Goal: Task Accomplishment & Management: Complete application form

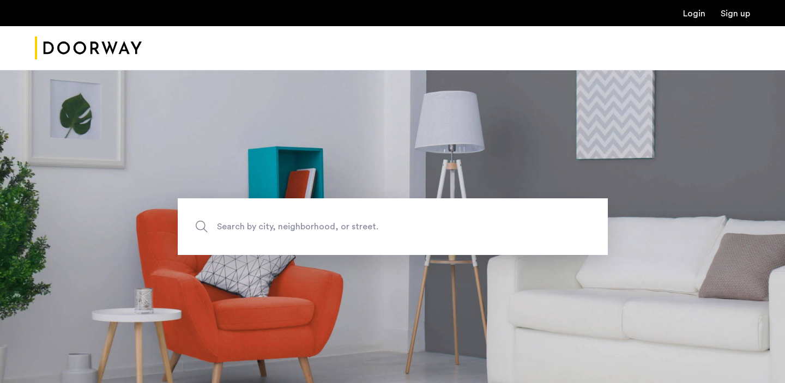
click at [685, 15] on link "Login" at bounding box center [694, 13] width 22 height 9
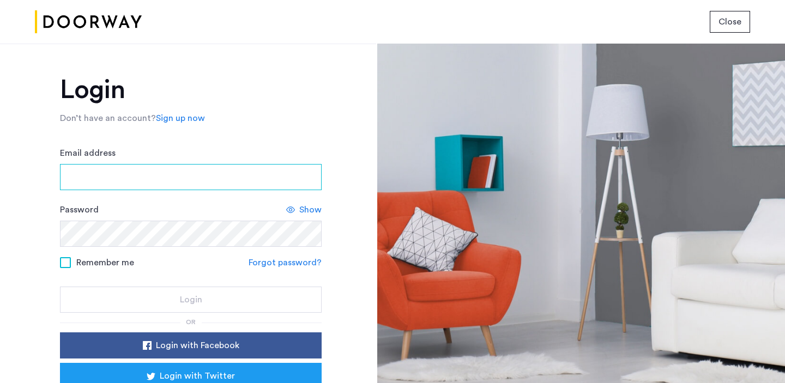
click at [231, 168] on input "Email address" at bounding box center [191, 177] width 262 height 26
type input "**********"
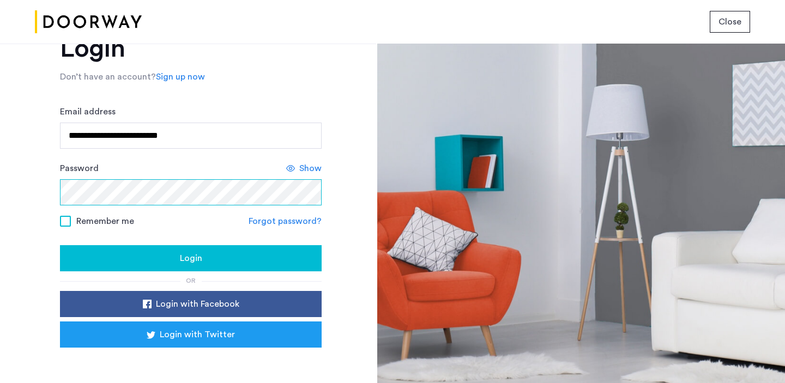
scroll to position [45, 0]
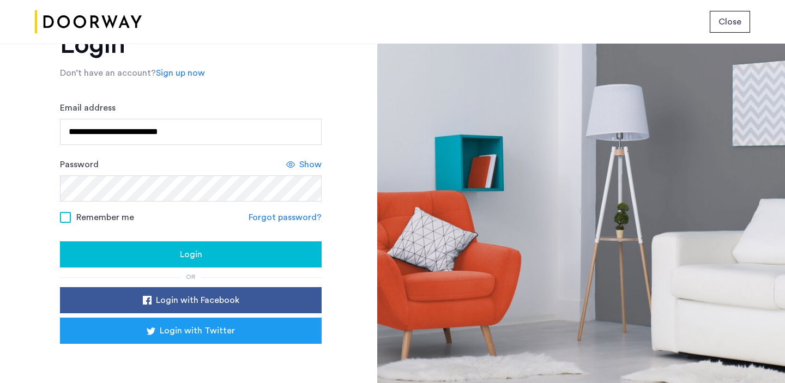
click at [122, 253] on div "Login" at bounding box center [191, 254] width 244 height 13
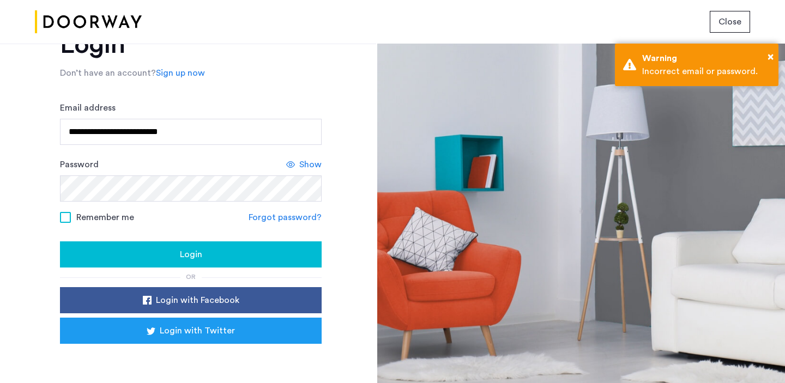
click at [65, 217] on span at bounding box center [65, 217] width 11 height 11
click at [88, 246] on button "Login" at bounding box center [191, 254] width 262 height 26
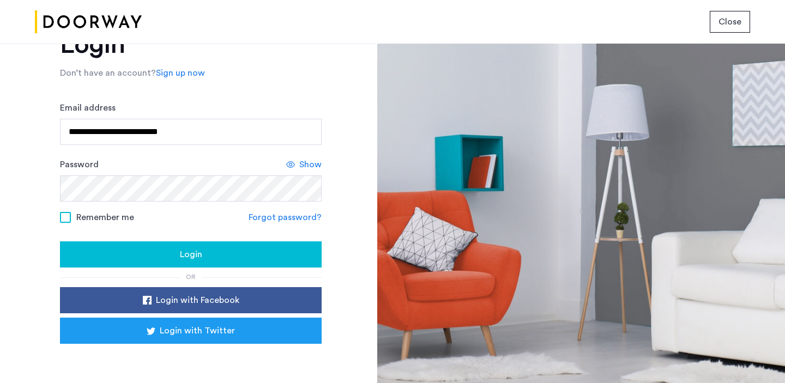
click at [185, 252] on span "Login" at bounding box center [191, 254] width 22 height 13
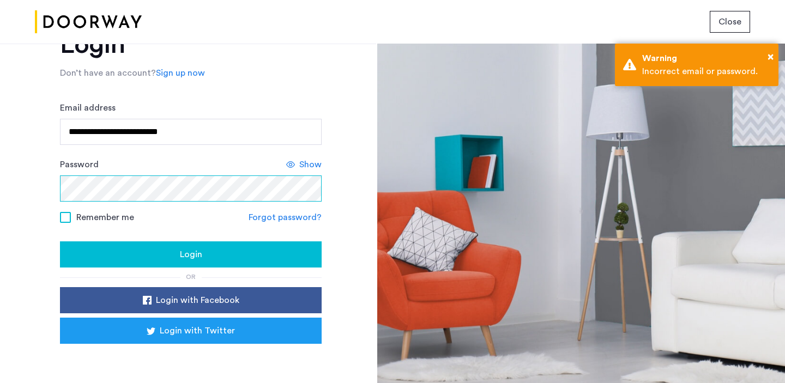
click at [36, 113] on div "**********" at bounding box center [188, 213] width 376 height 339
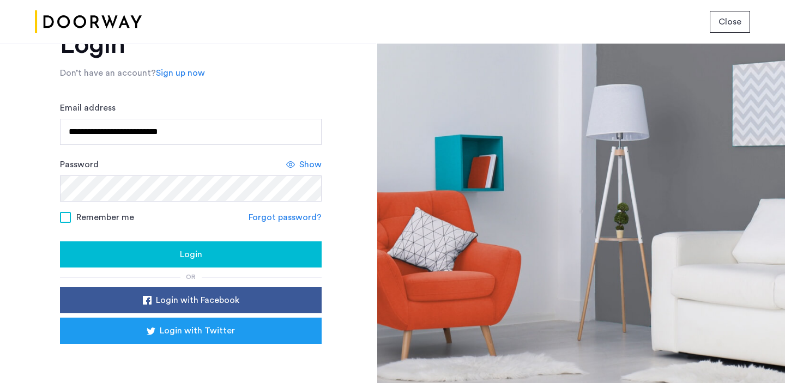
click at [133, 257] on div "Login" at bounding box center [191, 254] width 244 height 13
click at [294, 166] on div "Show" at bounding box center [303, 164] width 35 height 13
click at [140, 258] on div "Login" at bounding box center [191, 254] width 244 height 13
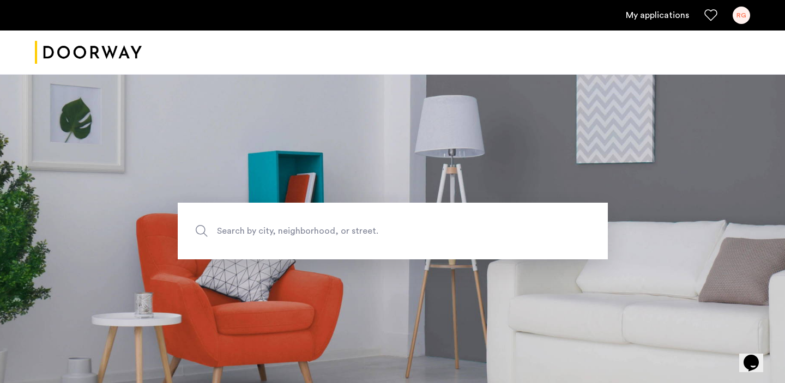
click at [664, 17] on link "My applications" at bounding box center [657, 15] width 63 height 13
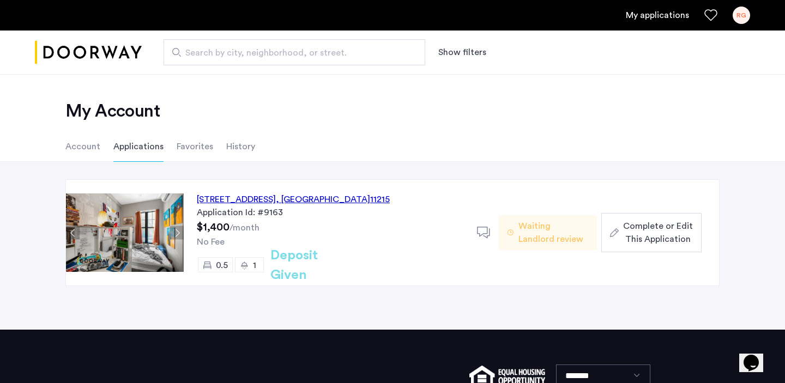
click at [633, 231] on span "Complete or Edit This Application" at bounding box center [658, 233] width 70 height 26
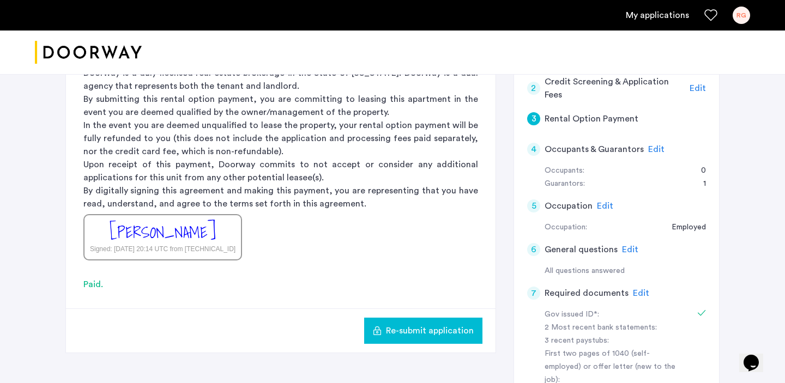
scroll to position [163, 0]
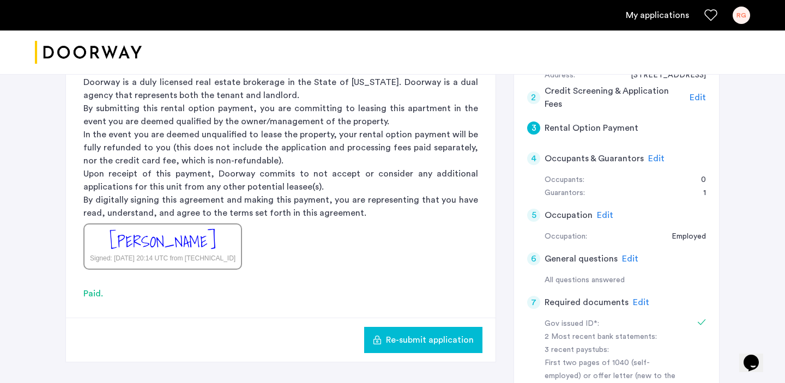
click at [597, 216] on span "Edit" at bounding box center [605, 215] width 16 height 9
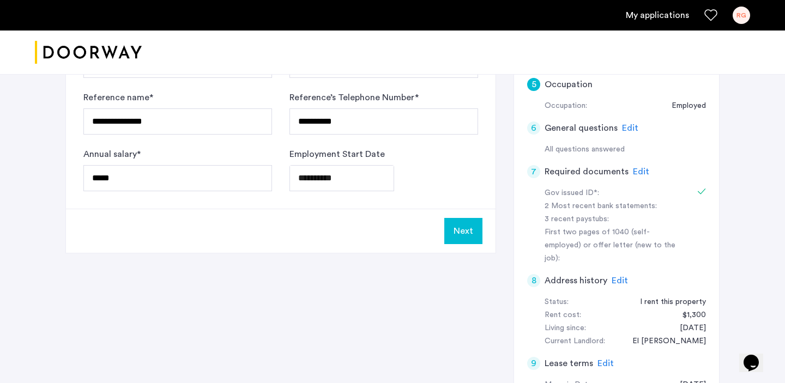
scroll to position [295, 0]
click at [451, 230] on button "Next" at bounding box center [463, 230] width 38 height 26
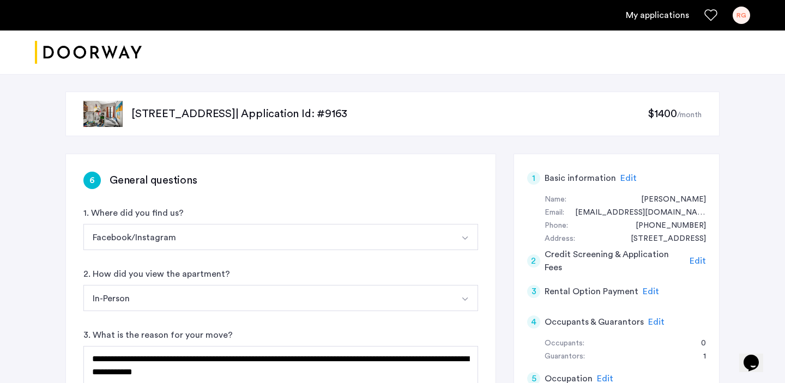
scroll to position [156, 0]
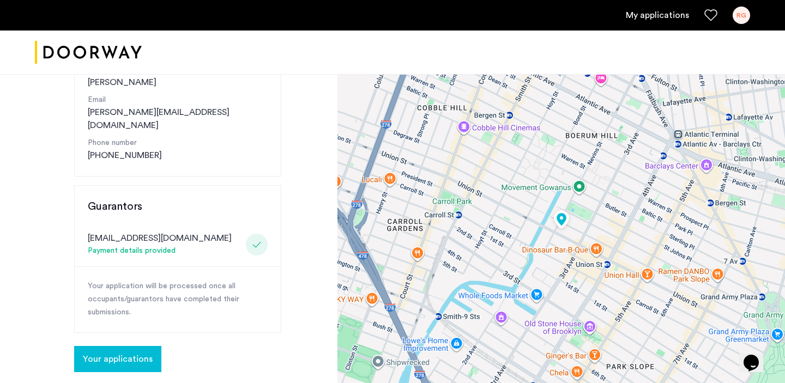
scroll to position [340, 0]
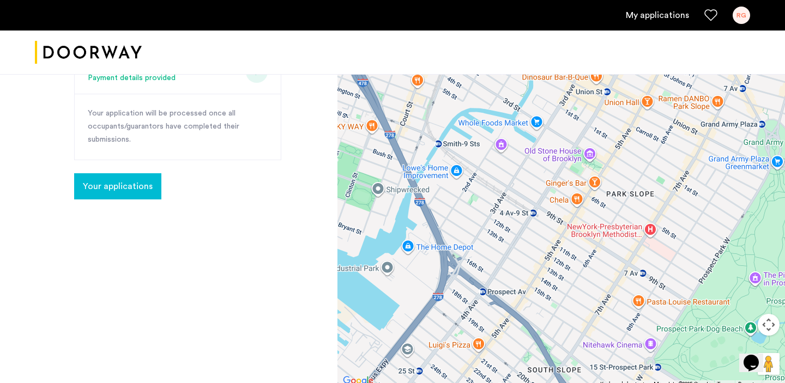
click at [130, 180] on span "Your applications" at bounding box center [118, 186] width 70 height 13
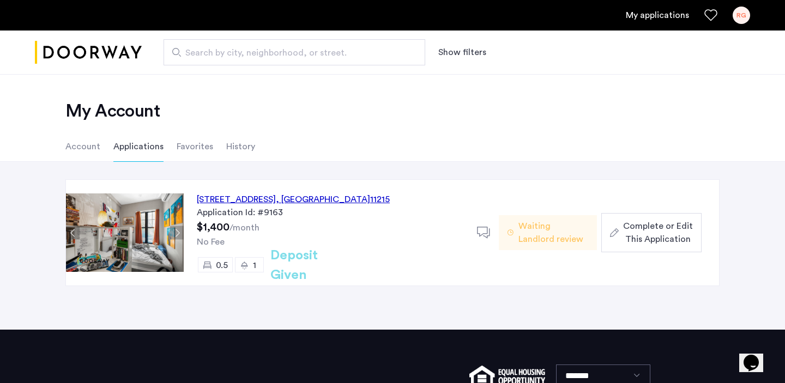
click at [646, 228] on span "Complete or Edit This Application" at bounding box center [658, 233] width 70 height 26
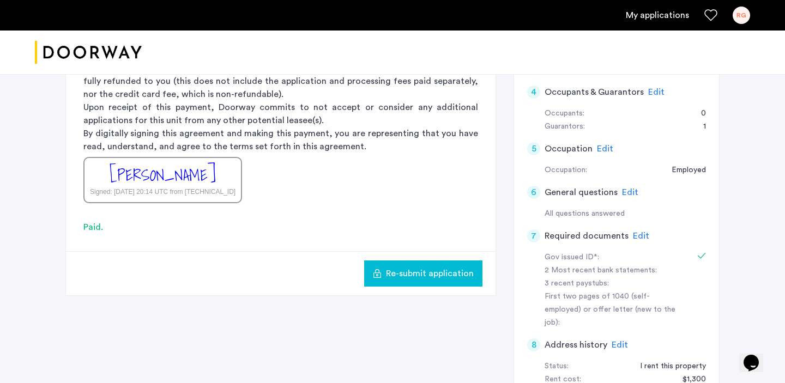
scroll to position [228, 0]
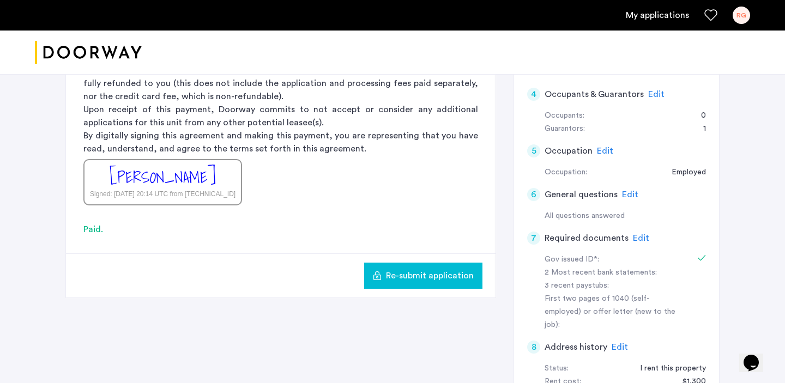
click at [604, 151] on span "Edit" at bounding box center [605, 151] width 16 height 9
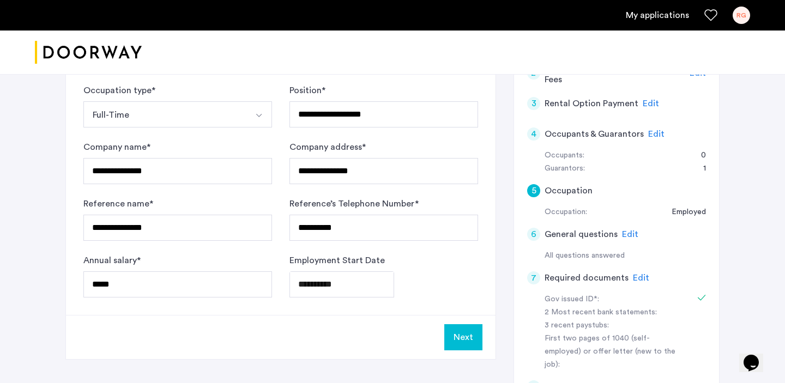
scroll to position [189, 0]
click at [639, 277] on span "Edit" at bounding box center [641, 277] width 16 height 9
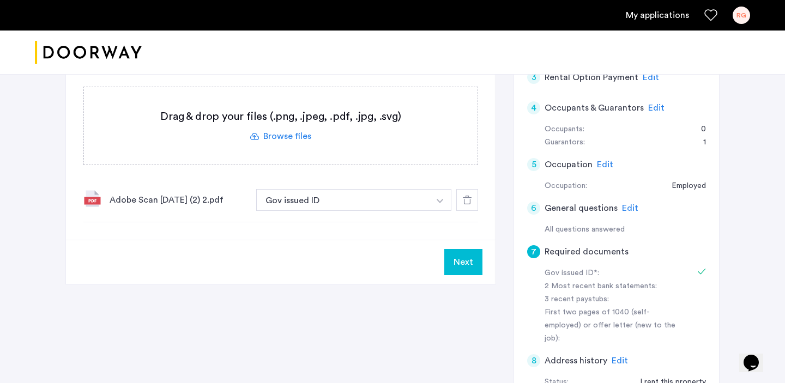
scroll to position [232, 0]
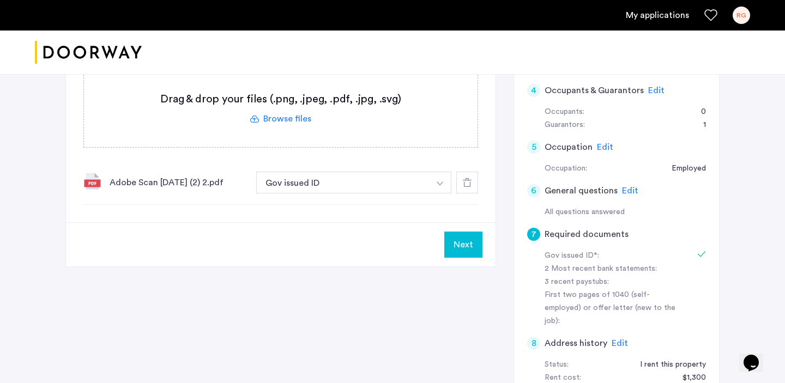
click at [293, 119] on label at bounding box center [280, 108] width 393 height 77
click at [0, 0] on input "file" at bounding box center [0, 0] width 0 height 0
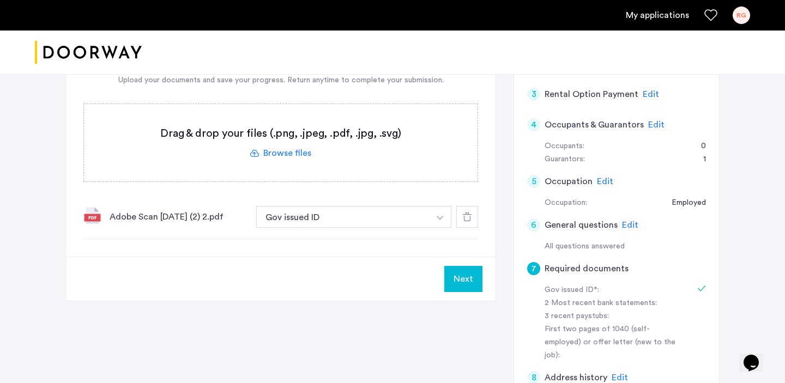
scroll to position [199, 0]
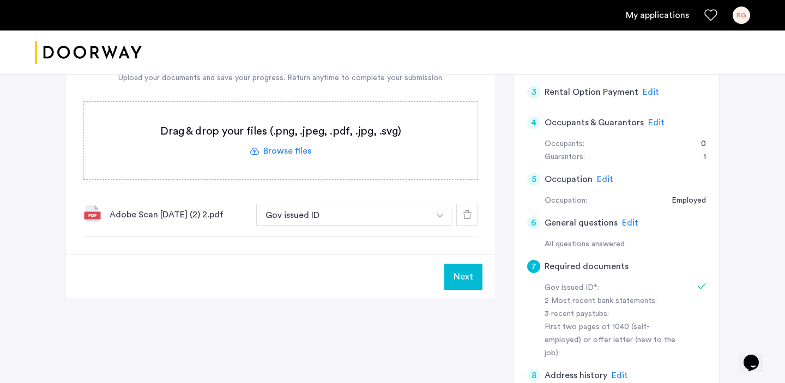
click at [300, 147] on label at bounding box center [280, 140] width 393 height 77
click at [0, 0] on input "file" at bounding box center [0, 0] width 0 height 0
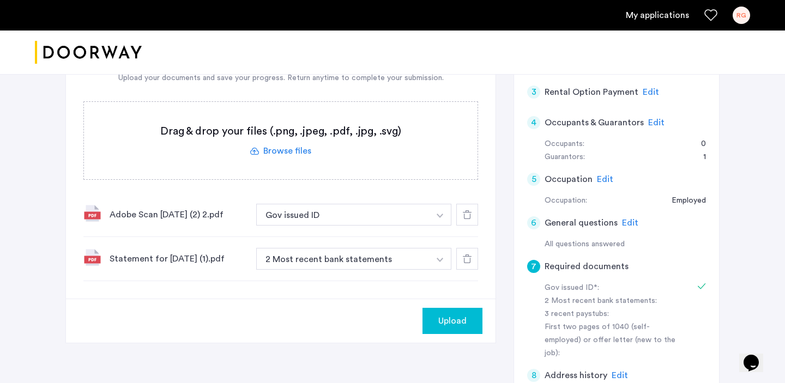
click at [293, 153] on label at bounding box center [280, 140] width 393 height 77
click at [0, 0] on input "file" at bounding box center [0, 0] width 0 height 0
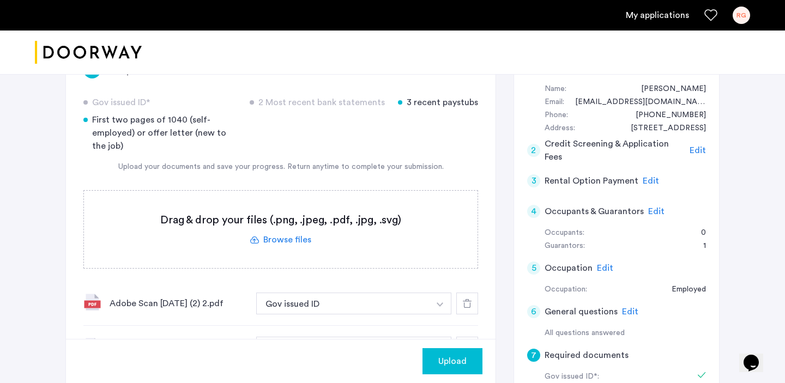
scroll to position [119, 0]
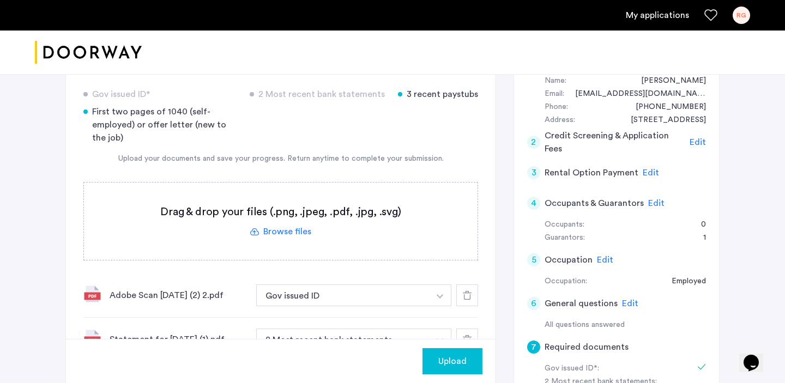
click at [280, 233] on label at bounding box center [280, 221] width 393 height 77
click at [0, 0] on input "file" at bounding box center [0, 0] width 0 height 0
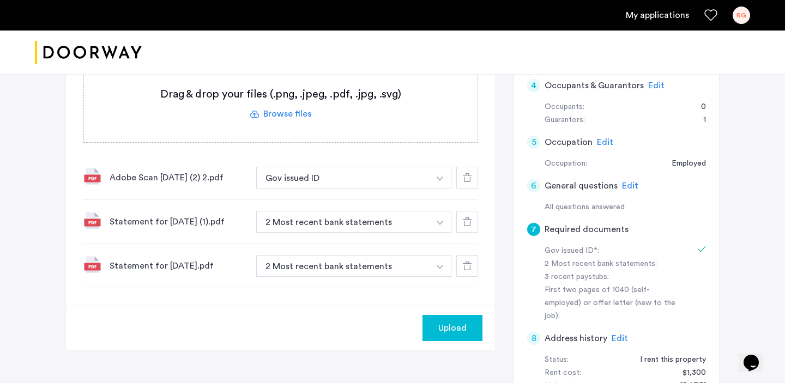
scroll to position [237, 0]
click at [433, 226] on button "button" at bounding box center [440, 221] width 22 height 22
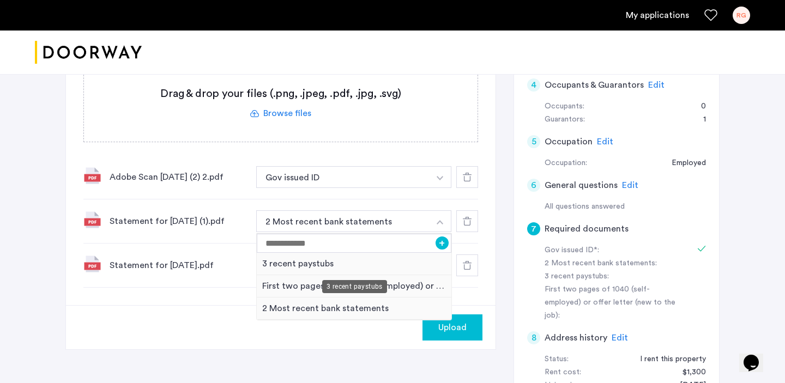
click at [392, 269] on div "3 recent paystubs" at bounding box center [354, 264] width 195 height 22
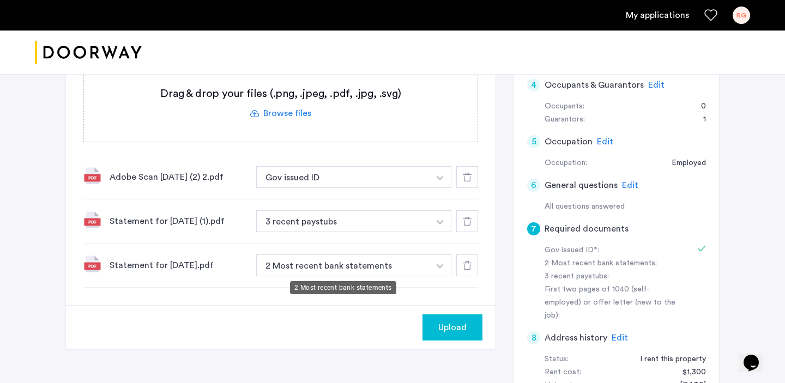
click at [392, 268] on button "2 Most recent bank statements" at bounding box center [342, 265] width 173 height 22
click at [442, 266] on img "button" at bounding box center [439, 266] width 7 height 4
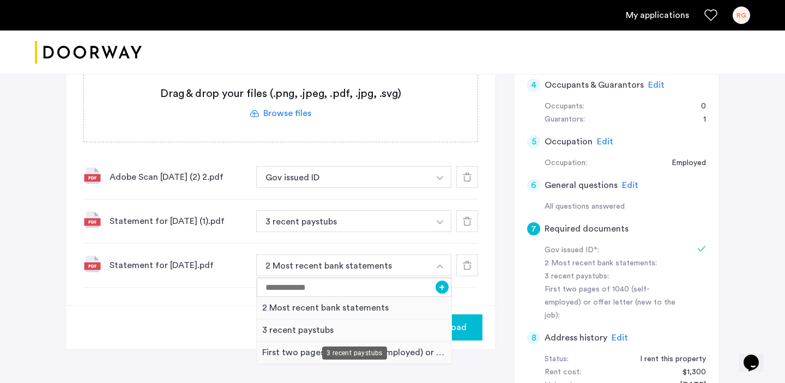
click at [373, 330] on div "3 recent paystubs" at bounding box center [354, 330] width 195 height 22
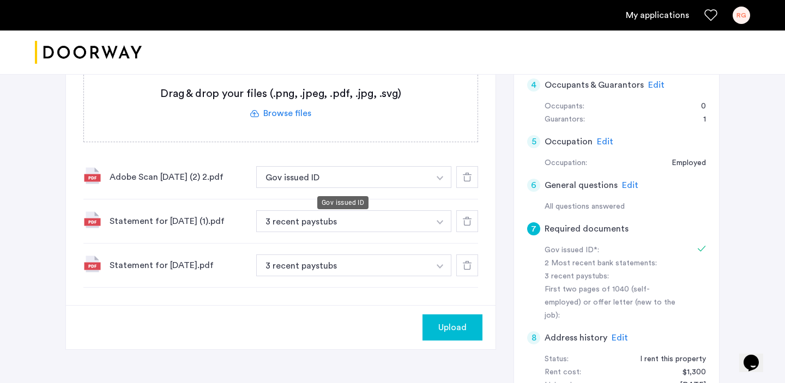
scroll to position [204, 0]
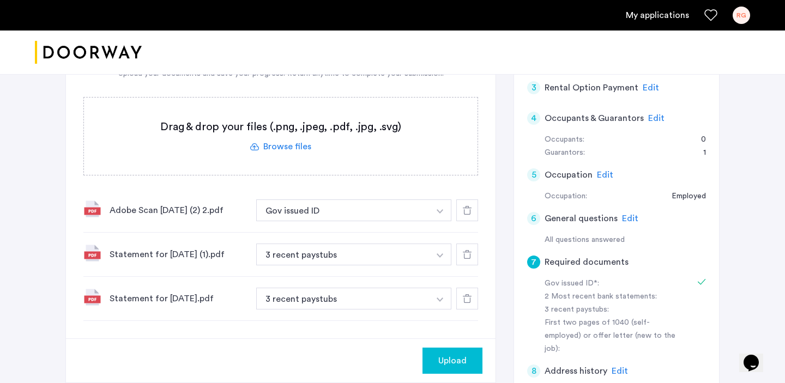
click at [304, 148] on label at bounding box center [280, 136] width 393 height 77
click at [0, 0] on input "file" at bounding box center [0, 0] width 0 height 0
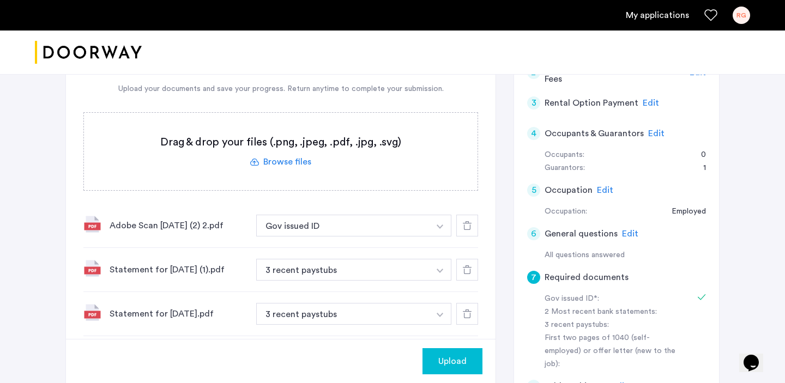
scroll to position [185, 0]
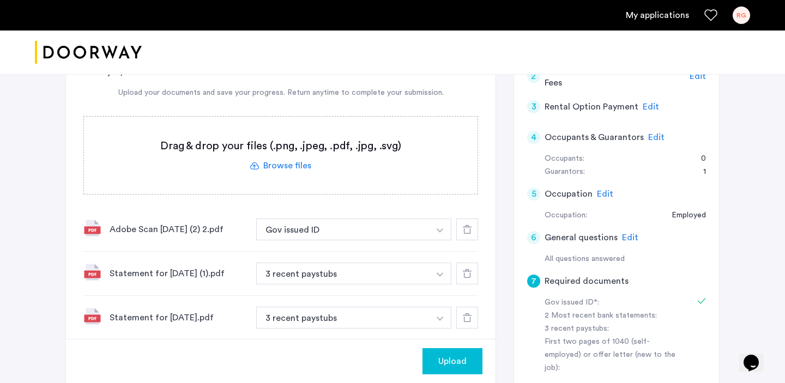
click at [294, 165] on label at bounding box center [280, 155] width 393 height 77
click at [0, 0] on input "file" at bounding box center [0, 0] width 0 height 0
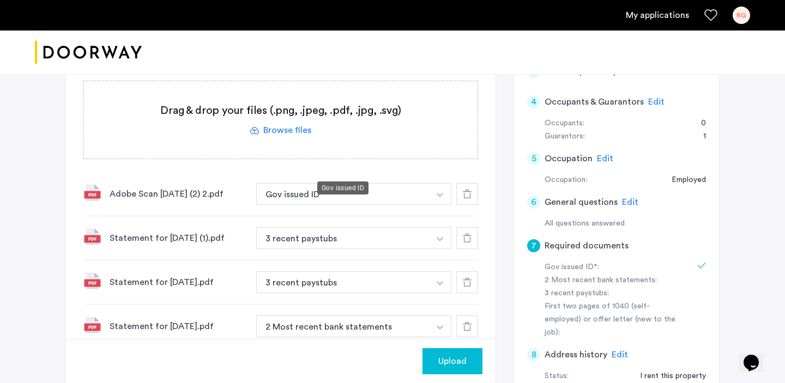
scroll to position [312, 0]
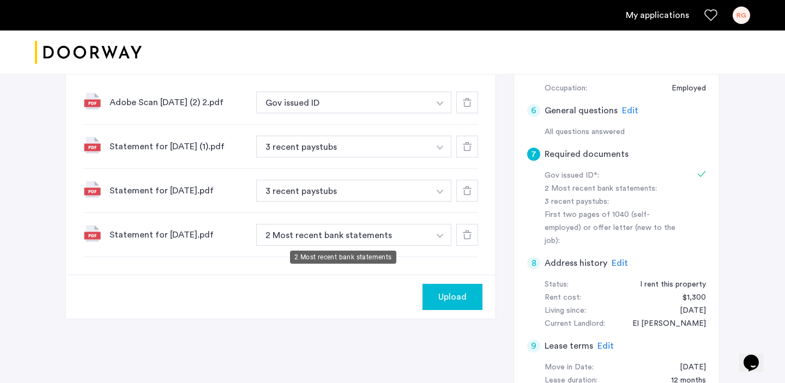
click at [346, 230] on button "2 Most recent bank statements" at bounding box center [342, 235] width 173 height 22
click at [438, 240] on button "button" at bounding box center [440, 235] width 22 height 22
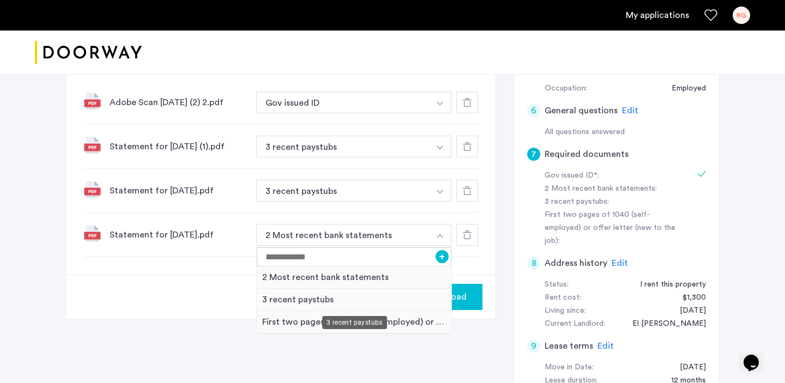
click at [414, 296] on div "3 recent paystubs" at bounding box center [354, 300] width 195 height 22
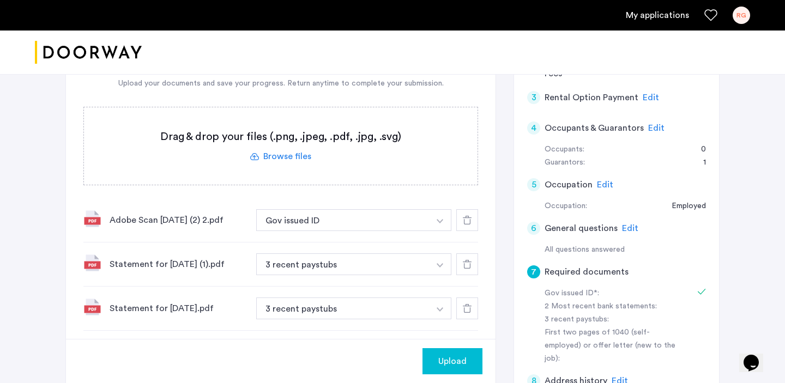
scroll to position [179, 0]
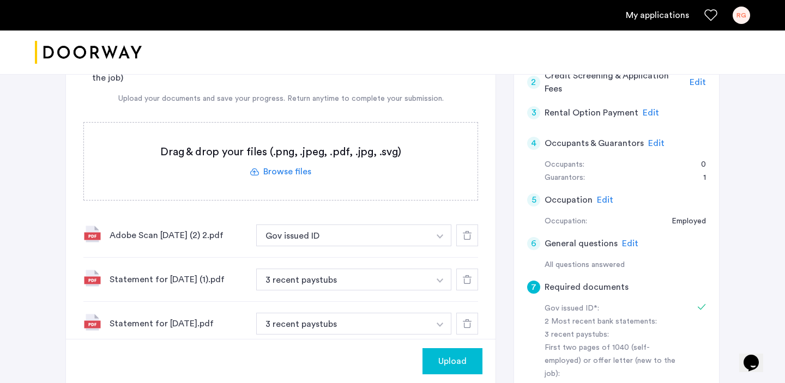
click at [305, 173] on label at bounding box center [280, 161] width 393 height 77
click at [0, 0] on input "file" at bounding box center [0, 0] width 0 height 0
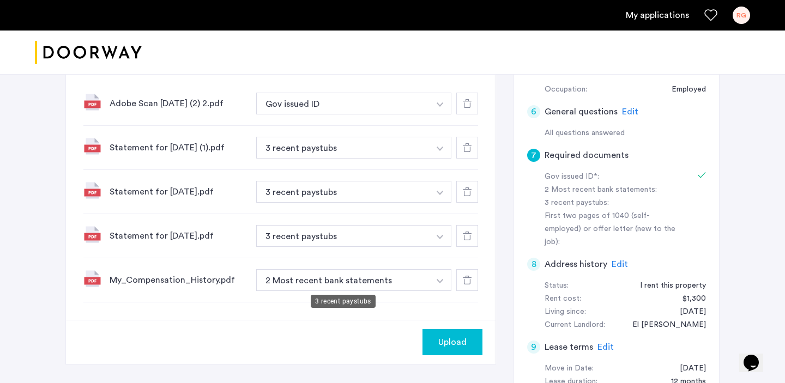
scroll to position [329, 0]
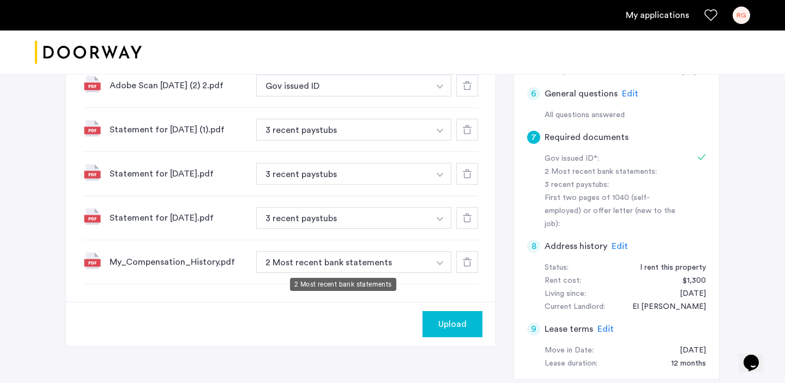
click at [412, 264] on button "2 Most recent bank statements" at bounding box center [342, 262] width 173 height 22
click at [438, 260] on button "button" at bounding box center [440, 262] width 22 height 22
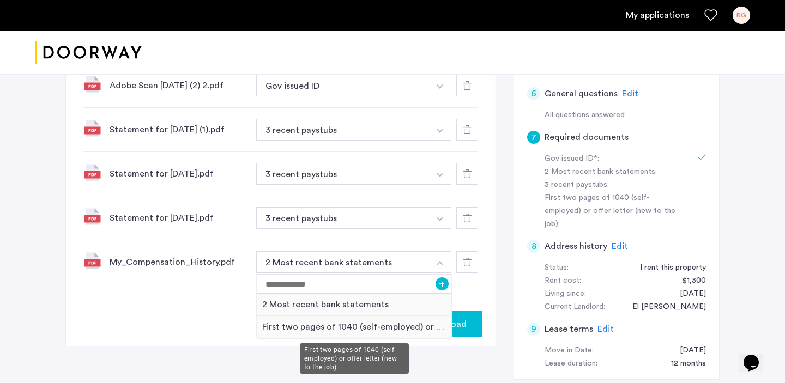
click at [383, 328] on div "First two pages of 1040 (self-employed) or offer letter (new to the job)" at bounding box center [354, 327] width 195 height 22
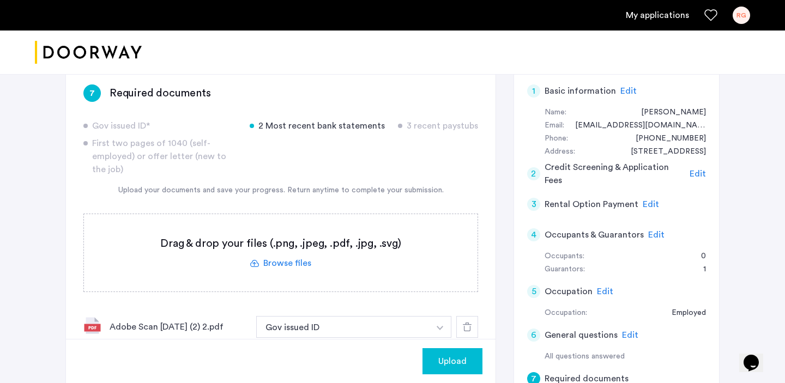
scroll to position [87, 0]
click at [295, 262] on label at bounding box center [280, 253] width 393 height 77
click at [0, 0] on input "file" at bounding box center [0, 0] width 0 height 0
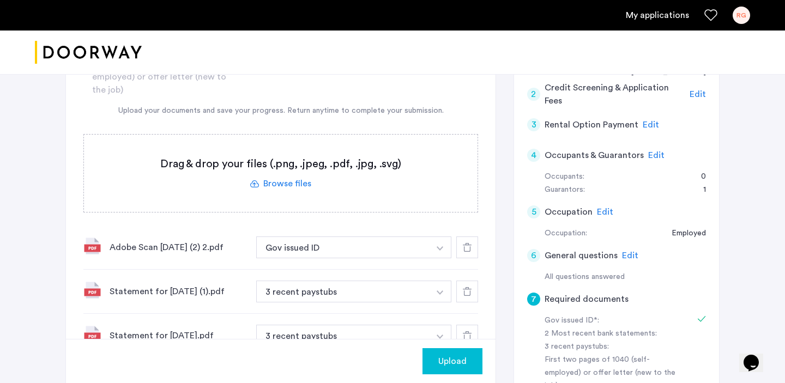
scroll to position [145, 0]
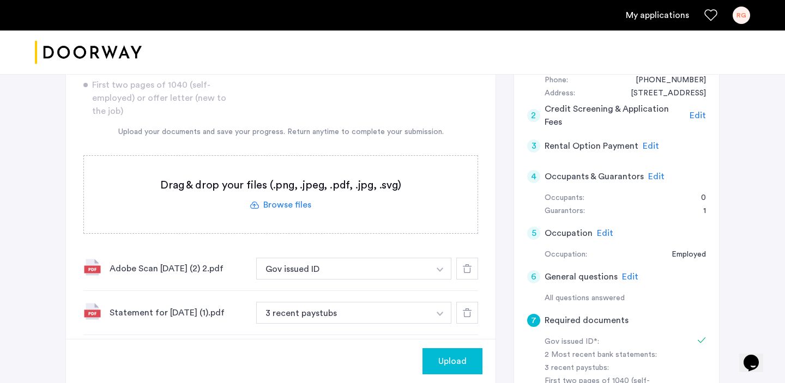
click at [289, 205] on label at bounding box center [280, 194] width 393 height 77
click at [0, 0] on input "file" at bounding box center [0, 0] width 0 height 0
click at [290, 202] on label at bounding box center [280, 194] width 393 height 77
click at [0, 0] on input "file" at bounding box center [0, 0] width 0 height 0
click at [302, 206] on label at bounding box center [280, 194] width 393 height 77
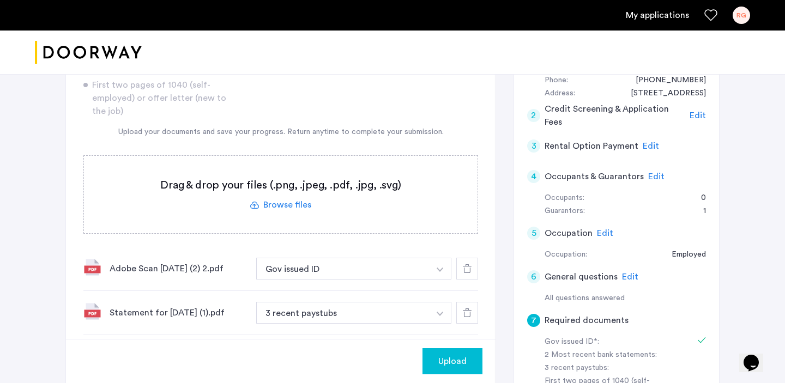
click at [0, 0] on input "file" at bounding box center [0, 0] width 0 height 0
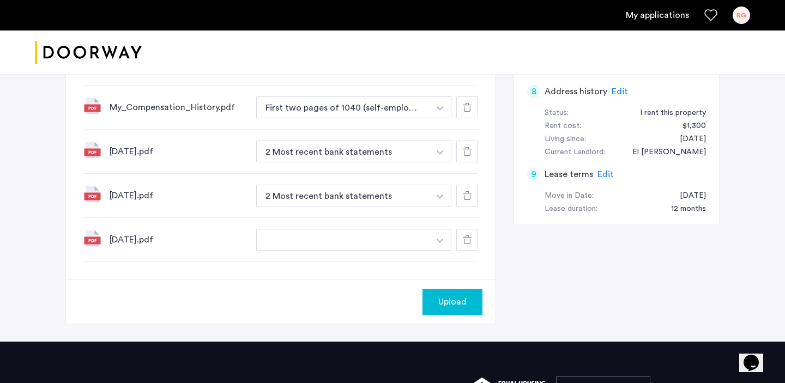
scroll to position [483, 0]
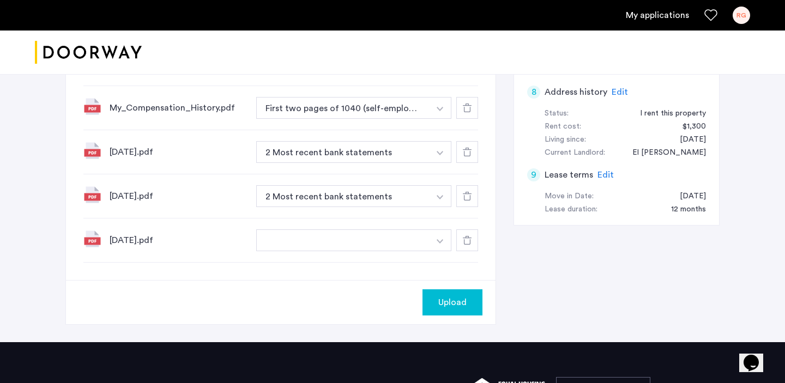
click at [440, 151] on img "button" at bounding box center [439, 153] width 7 height 4
click at [377, 242] on button "button" at bounding box center [342, 240] width 173 height 22
click at [470, 242] on icon at bounding box center [467, 240] width 9 height 9
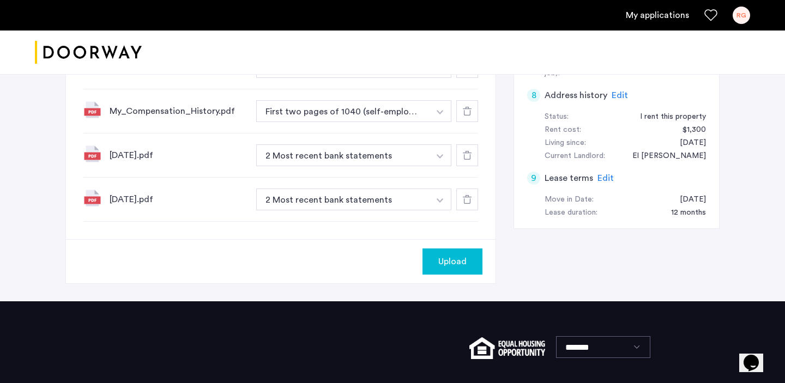
scroll to position [556, 0]
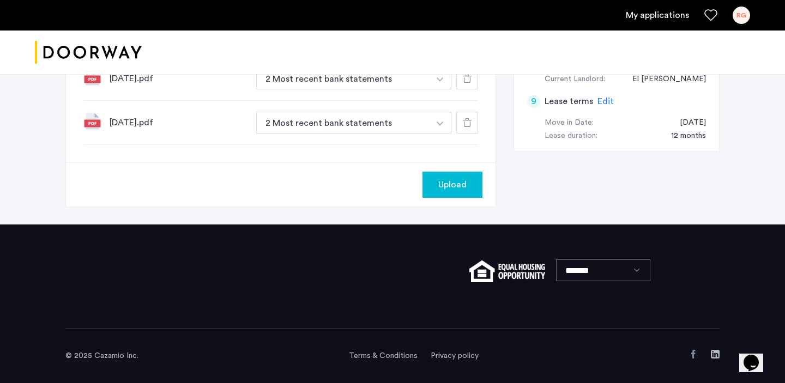
click at [449, 183] on span "Upload" at bounding box center [452, 184] width 28 height 13
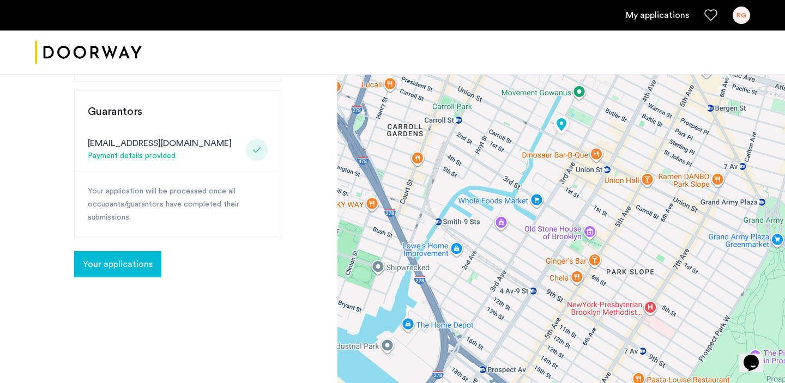
scroll to position [264, 0]
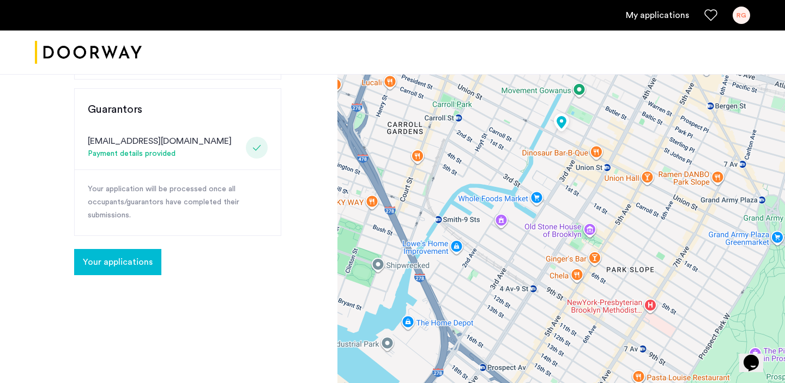
click at [113, 256] on span "Your applications" at bounding box center [118, 262] width 70 height 13
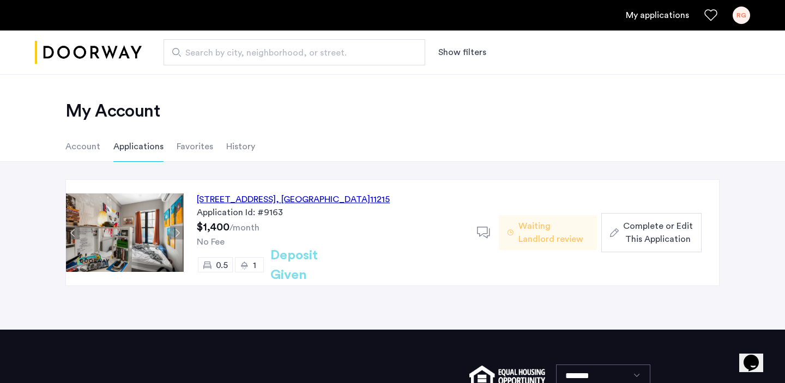
click at [641, 230] on span "Complete or Edit This Application" at bounding box center [658, 233] width 70 height 26
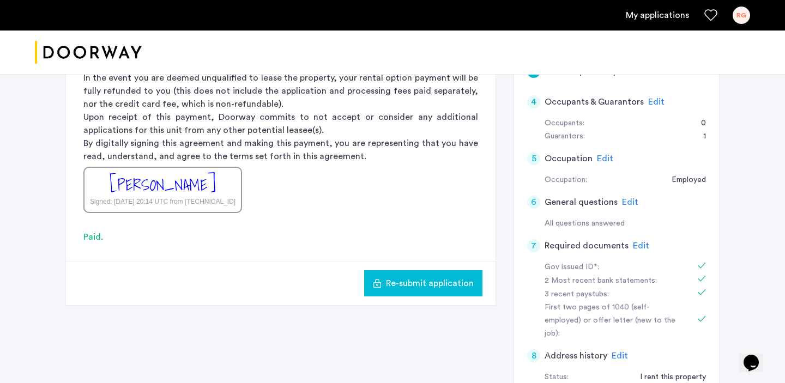
scroll to position [220, 0]
click at [606, 157] on span "Edit" at bounding box center [605, 159] width 16 height 9
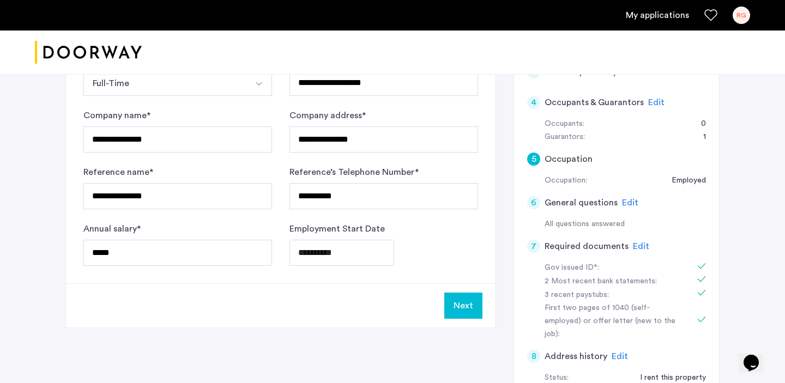
click at [464, 312] on button "Next" at bounding box center [463, 306] width 38 height 26
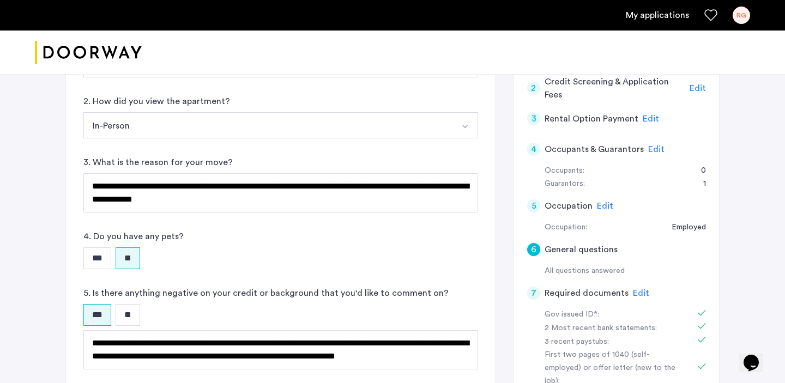
scroll to position [258, 0]
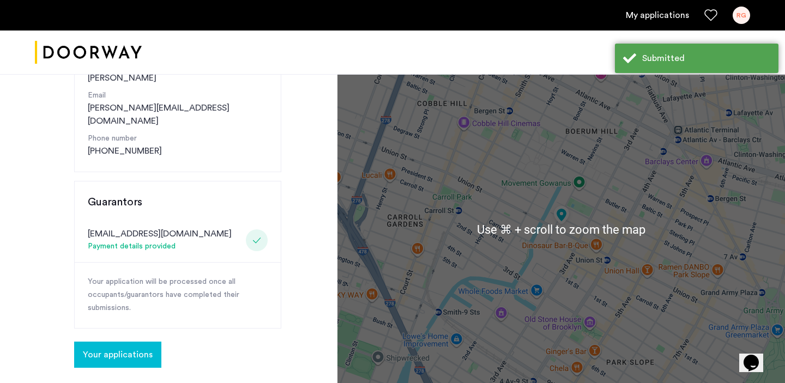
scroll to position [216, 0]
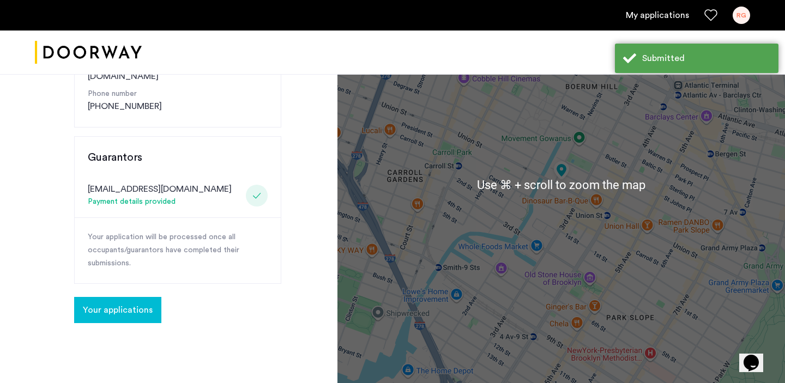
click at [101, 304] on span "Your applications" at bounding box center [118, 310] width 70 height 13
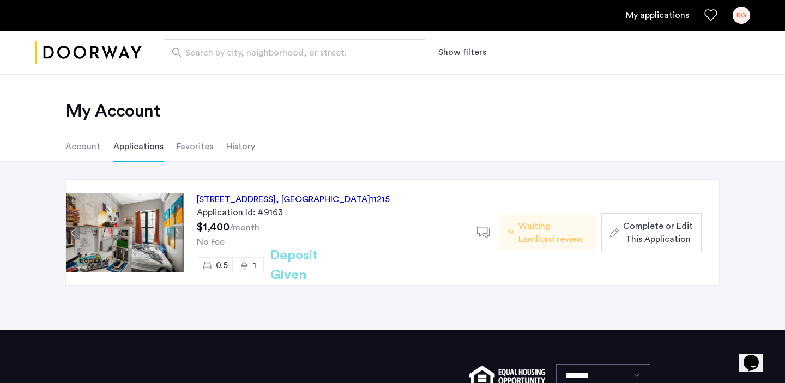
click at [627, 237] on span "Complete or Edit This Application" at bounding box center [658, 233] width 70 height 26
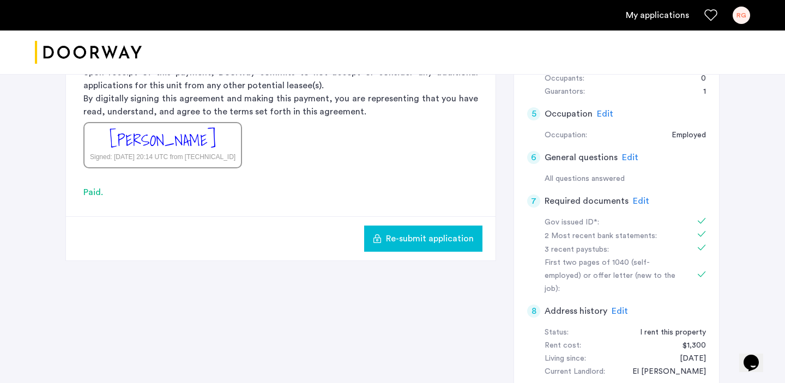
scroll to position [269, 0]
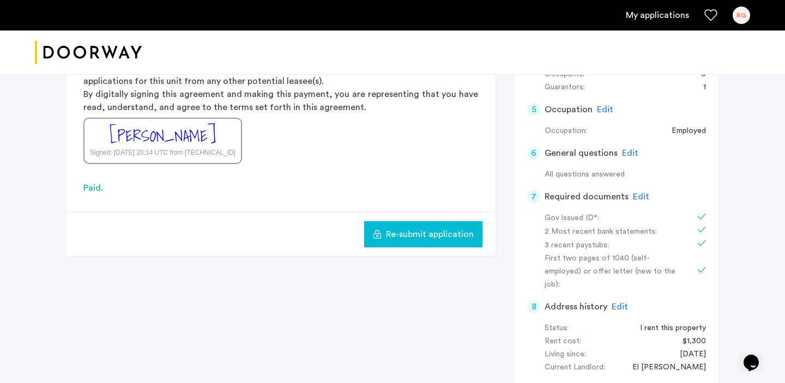
click at [633, 197] on span "Edit" at bounding box center [641, 196] width 16 height 9
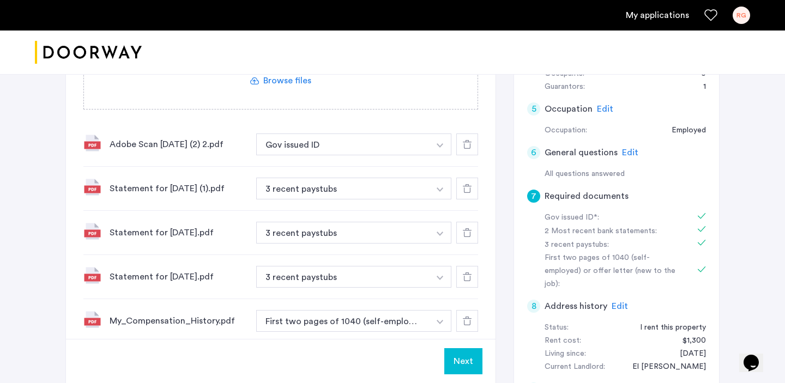
scroll to position [308, 0]
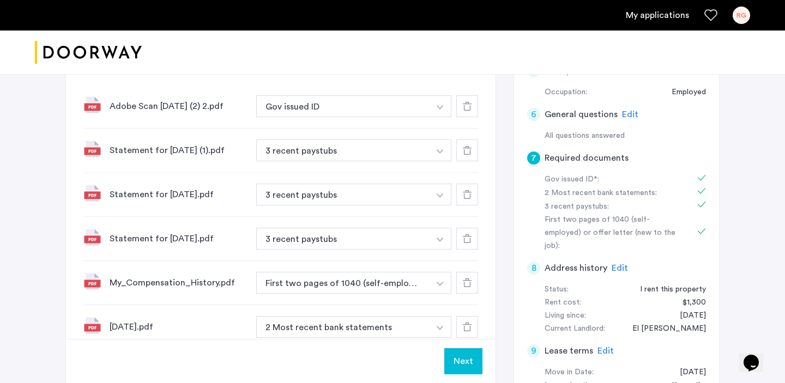
click at [466, 361] on button "Next" at bounding box center [463, 361] width 38 height 26
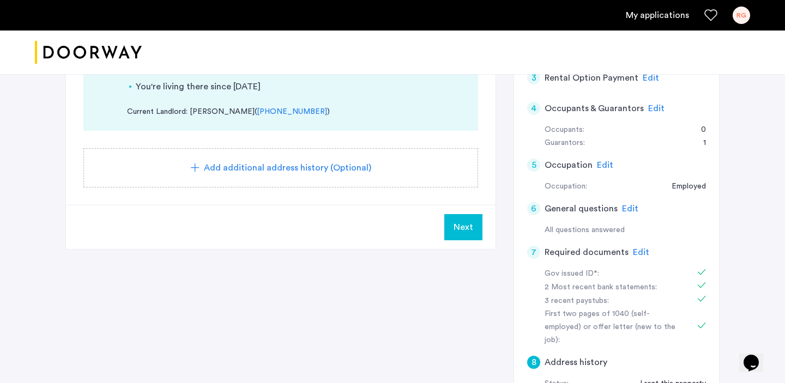
scroll to position [215, 0]
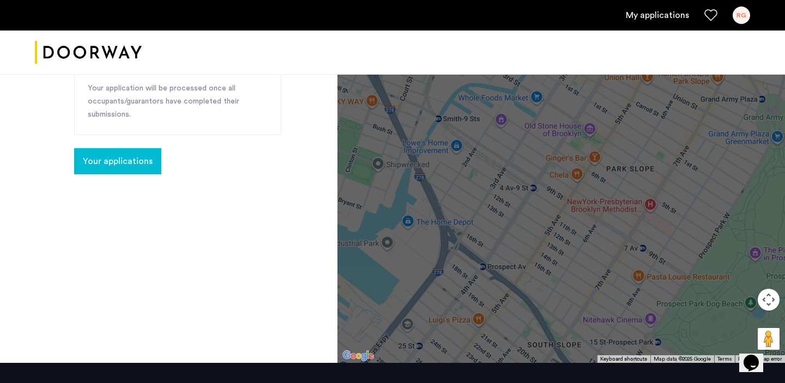
scroll to position [196, 0]
